Goal: Task Accomplishment & Management: Use online tool/utility

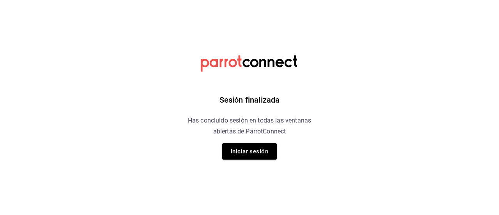
click at [253, 159] on div "Sesión finalizada Has concluido sesión en todas las ventanas abiertas de Parrot…" at bounding box center [249, 107] width 197 height 215
click at [254, 152] on button "Iniciar sesión" at bounding box center [249, 151] width 55 height 16
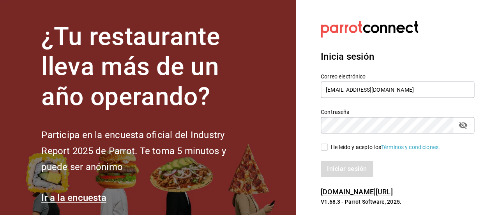
click at [326, 145] on input "He leído y acepto los Términos y condiciones." at bounding box center [324, 146] width 7 height 7
checkbox input "true"
click at [338, 165] on button "Iniciar sesión" at bounding box center [347, 169] width 53 height 16
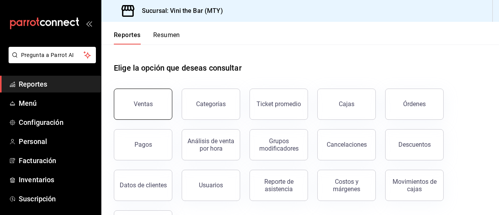
click at [160, 106] on button "Ventas" at bounding box center [143, 104] width 58 height 31
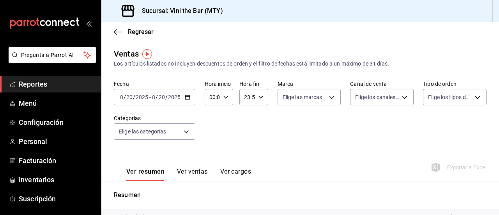
click at [187, 97] on icon "button" at bounding box center [187, 96] width 5 height 5
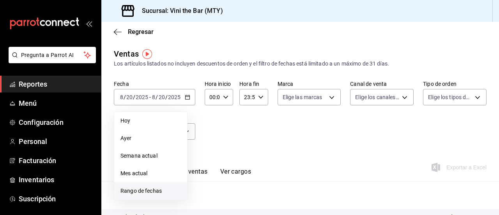
click at [157, 186] on li "Rango de fechas" at bounding box center [150, 191] width 73 height 18
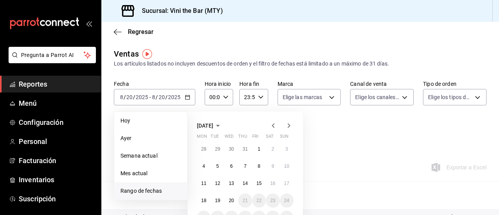
scroll to position [52, 0]
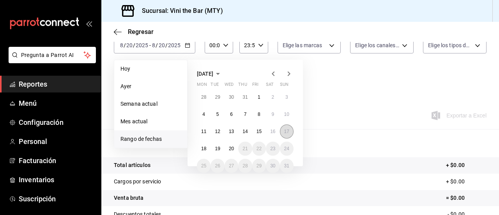
click at [284, 132] on abbr "17" at bounding box center [286, 131] width 5 height 5
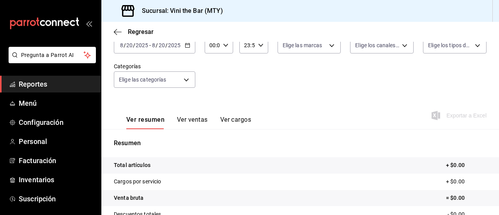
click at [331, 109] on div "Ver resumen Ver ventas Ver cargos Exportar a Excel" at bounding box center [300, 113] width 398 height 32
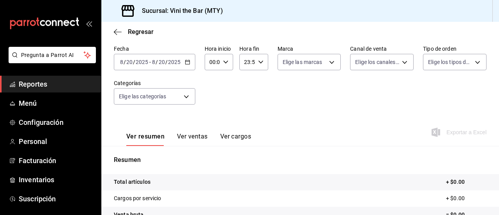
scroll to position [26, 0]
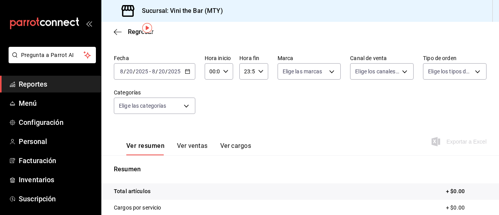
click at [225, 72] on icon "button" at bounding box center [225, 71] width 5 height 5
click at [211, 112] on span "15" at bounding box center [211, 112] width 2 height 6
type input "15:00"
click at [225, 93] on span "00" at bounding box center [225, 91] width 2 height 6
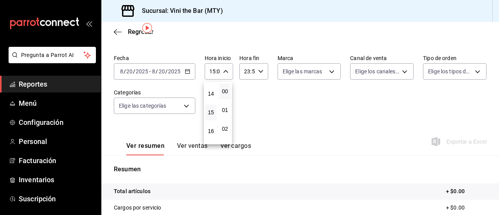
click at [256, 94] on div at bounding box center [249, 107] width 499 height 215
click at [261, 73] on div "23:59 Hora fin" at bounding box center [253, 71] width 28 height 16
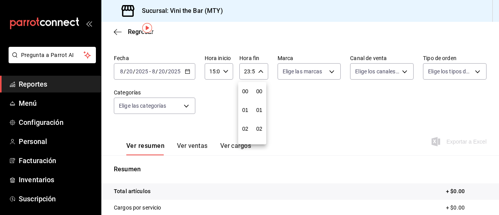
scroll to position [1061, 0]
click at [295, 110] on div at bounding box center [249, 107] width 499 height 215
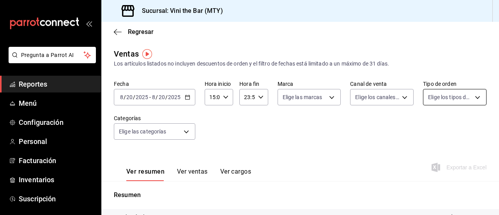
click at [443, 101] on body "Pregunta a Parrot AI Reportes Menú Configuración Personal Facturación Inventari…" at bounding box center [249, 107] width 499 height 215
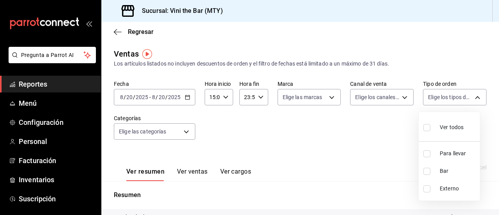
click at [425, 123] on label at bounding box center [428, 127] width 10 height 11
click at [425, 124] on input "checkbox" at bounding box center [426, 127] width 7 height 7
checkbox input "false"
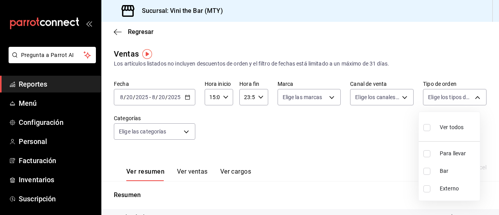
checkbox input "false"
click at [429, 128] on input "checkbox" at bounding box center [426, 127] width 7 height 7
checkbox input "true"
type input "7b00d8b6-5a3f-4565-ab84-8fda6cf6f280,b03bb65f-fff7-4480-aa14-21940e4e4972,EXTER…"
checkbox input "true"
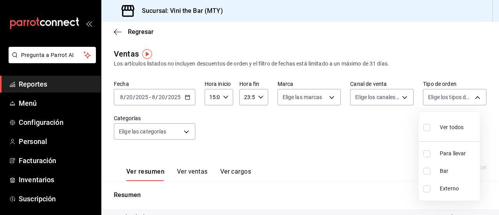
checkbox input "true"
click at [402, 98] on div at bounding box center [249, 107] width 499 height 215
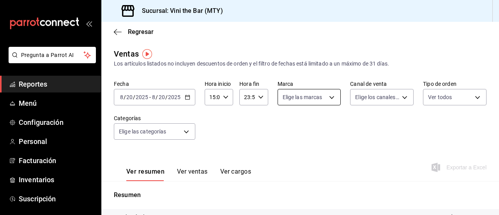
click at [324, 96] on body "Pregunta a Parrot AI Reportes Menú Configuración Personal Facturación Inventari…" at bounding box center [249, 107] width 499 height 215
click at [285, 153] on input "checkbox" at bounding box center [283, 153] width 7 height 7
checkbox input "true"
type input "301e9998-7bb8-4f99-8862-78d6caeba7de"
checkbox input "true"
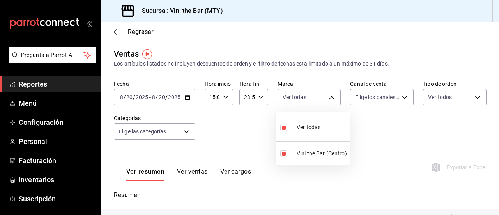
click at [383, 140] on div at bounding box center [249, 107] width 499 height 215
click at [189, 98] on icon "button" at bounding box center [187, 96] width 5 height 5
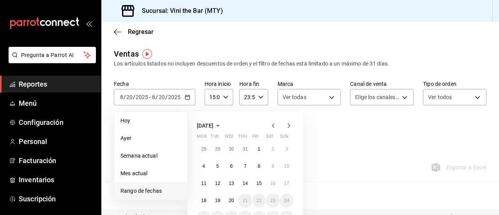
click at [319, 155] on div "[DATE] Mon Tue Wed Thu Fri Sat Sun 28 29 30 31 1 2 3 4 5 6 7 8 9 10 11 12 13 14…" at bounding box center [256, 158] width 136 height 106
click at [143, 186] on li "Rango de fechas" at bounding box center [150, 191] width 73 height 18
click at [145, 186] on li "Rango de fechas" at bounding box center [150, 191] width 73 height 18
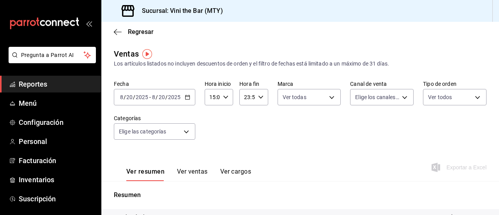
click at [185, 99] on icon "button" at bounding box center [187, 96] width 5 height 5
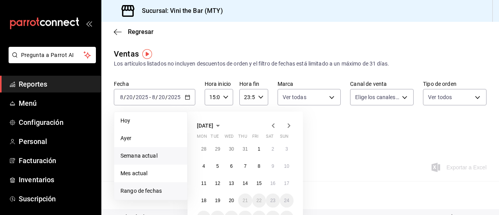
click at [157, 155] on span "Semana actual" at bounding box center [150, 156] width 60 height 8
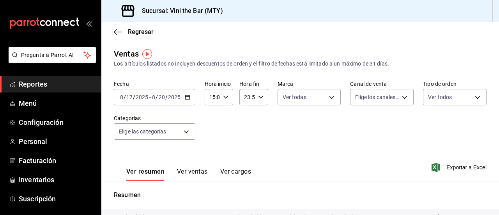
click at [186, 100] on div "[DATE] [DATE] - [DATE] [DATE]" at bounding box center [154, 97] width 81 height 16
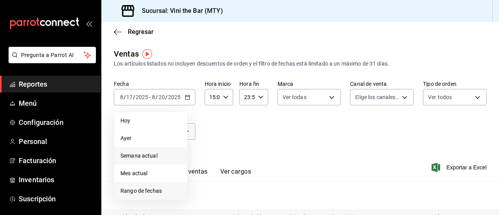
click at [148, 188] on span "Rango de fechas" at bounding box center [150, 191] width 60 height 8
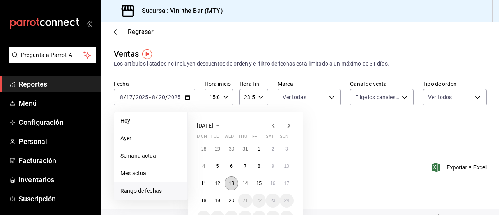
click at [234, 182] on abbr "13" at bounding box center [231, 183] width 5 height 5
click at [284, 183] on abbr "17" at bounding box center [286, 183] width 5 height 5
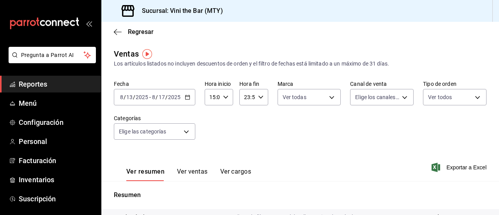
click at [224, 94] on div "15:00 Hora inicio" at bounding box center [219, 97] width 28 height 16
click at [212, 118] on span "00" at bounding box center [211, 117] width 2 height 6
click at [256, 115] on div at bounding box center [249, 107] width 499 height 215
click at [432, 165] on icon "button" at bounding box center [436, 167] width 9 height 9
click at [268, 118] on div "Fecha [DATE] [DATE] - [DATE] [DATE] Hora inicio 00:00 Hora inicio Hora fin 23:5…" at bounding box center [300, 114] width 373 height 69
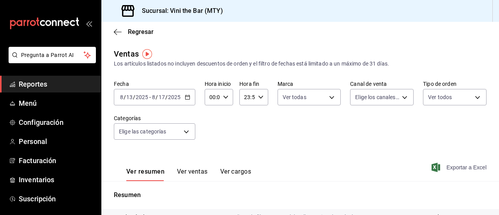
click at [190, 96] on icon "button" at bounding box center [187, 96] width 5 height 5
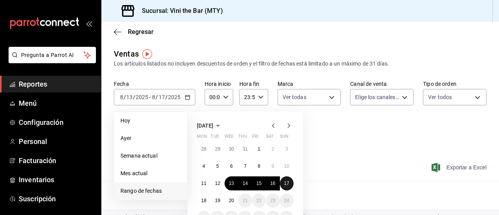
click at [286, 181] on abbr "17" at bounding box center [286, 183] width 5 height 5
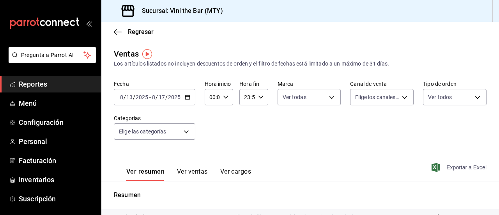
click at [328, 134] on div "Fecha [DATE] [DATE] - [DATE] [DATE] Hora inicio 00:00 Hora inicio Hora fin 23:5…" at bounding box center [300, 114] width 373 height 69
click at [225, 96] on icon "button" at bounding box center [225, 96] width 5 height 5
click at [212, 158] on span "16" at bounding box center [211, 160] width 2 height 6
click at [306, 152] on div at bounding box center [249, 107] width 499 height 215
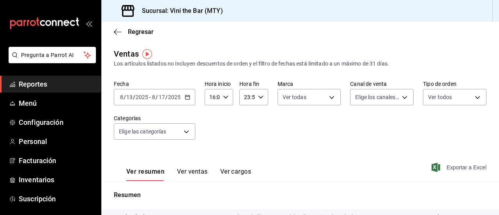
click at [186, 100] on div "[DATE] [DATE] - [DATE] [DATE]" at bounding box center [154, 97] width 81 height 16
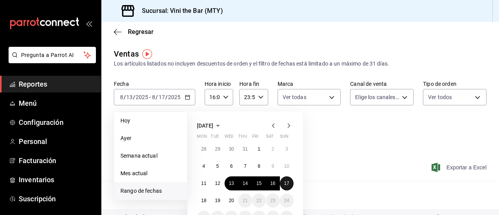
click at [287, 183] on abbr "17" at bounding box center [286, 183] width 5 height 5
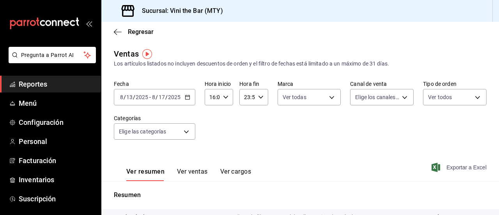
click at [337, 163] on div "Ver resumen Ver ventas Ver cargos Exportar a Excel" at bounding box center [300, 165] width 398 height 32
click at [190, 101] on div "[DATE] [DATE] - [DATE] [DATE]" at bounding box center [154, 97] width 81 height 16
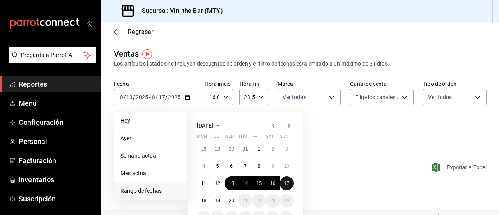
click at [288, 182] on abbr "17" at bounding box center [286, 183] width 5 height 5
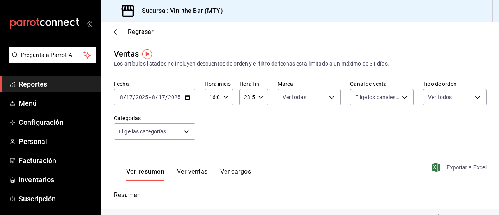
click at [432, 170] on icon "button" at bounding box center [436, 167] width 9 height 9
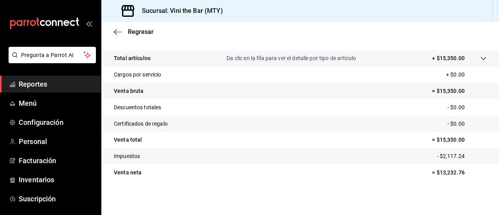
scroll to position [3, 0]
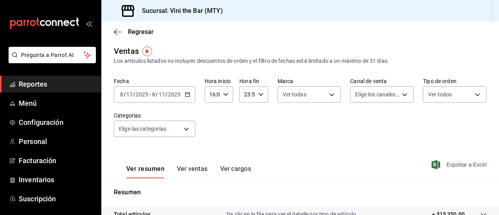
click at [446, 163] on span "Exportar a Excel" at bounding box center [459, 164] width 53 height 9
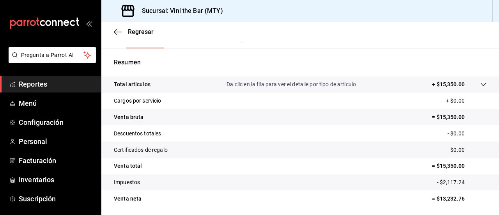
scroll to position [159, 0]
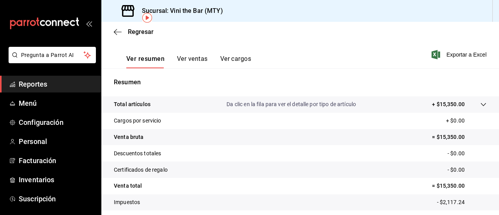
scroll to position [29, 0]
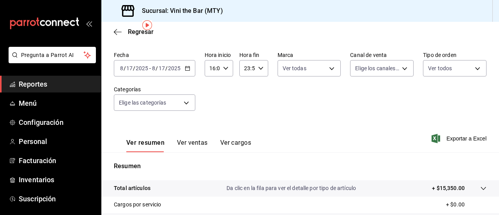
click at [227, 75] on div "16:00 Hora inicio" at bounding box center [219, 68] width 28 height 16
click at [211, 96] on span "15" at bounding box center [211, 95] width 2 height 6
type input "15:00"
click at [321, 106] on div at bounding box center [249, 107] width 499 height 215
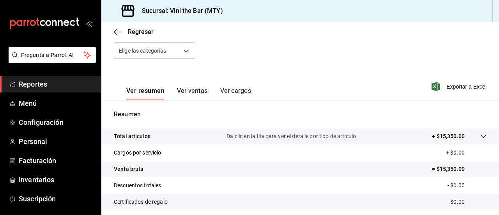
scroll to position [3, 0]
